Goal: Task Accomplishment & Management: Use online tool/utility

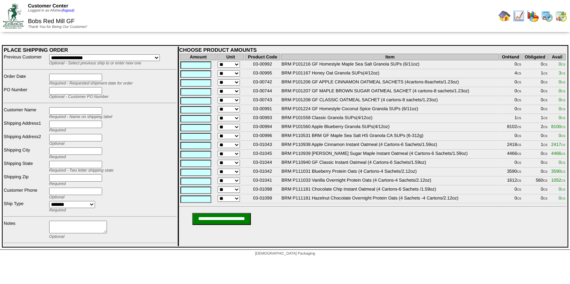
click at [520, 16] on img at bounding box center [518, 16] width 12 height 12
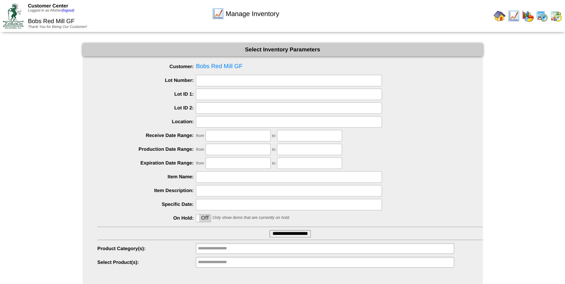
click at [280, 232] on input "**********" at bounding box center [289, 233] width 41 height 7
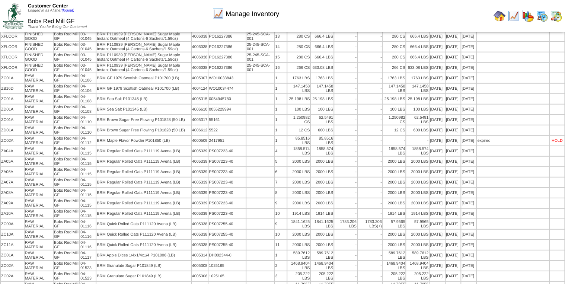
scroll to position [953, 0]
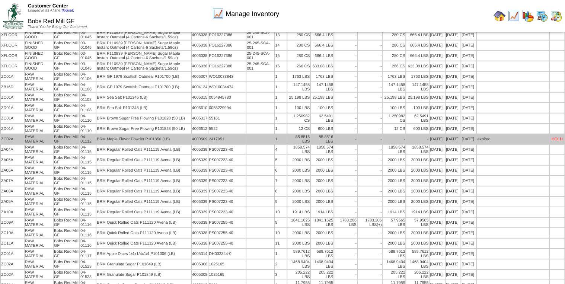
click at [345, 134] on td "-" at bounding box center [345, 139] width 23 height 10
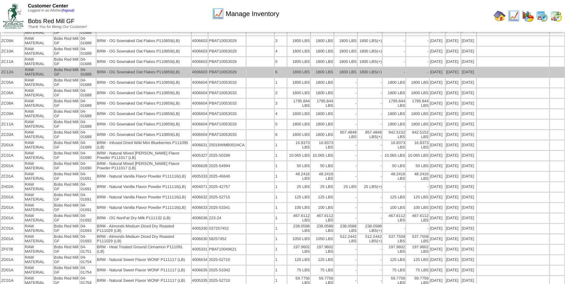
scroll to position [1727, 0]
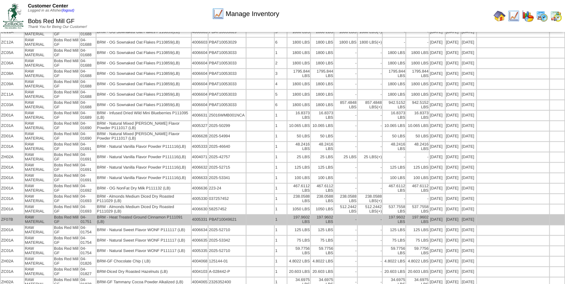
click at [166, 215] on td "BRM - Heat Treated Ground Cinnamon P111091 (LB)" at bounding box center [143, 220] width 94 height 10
